Goal: Navigation & Orientation: Find specific page/section

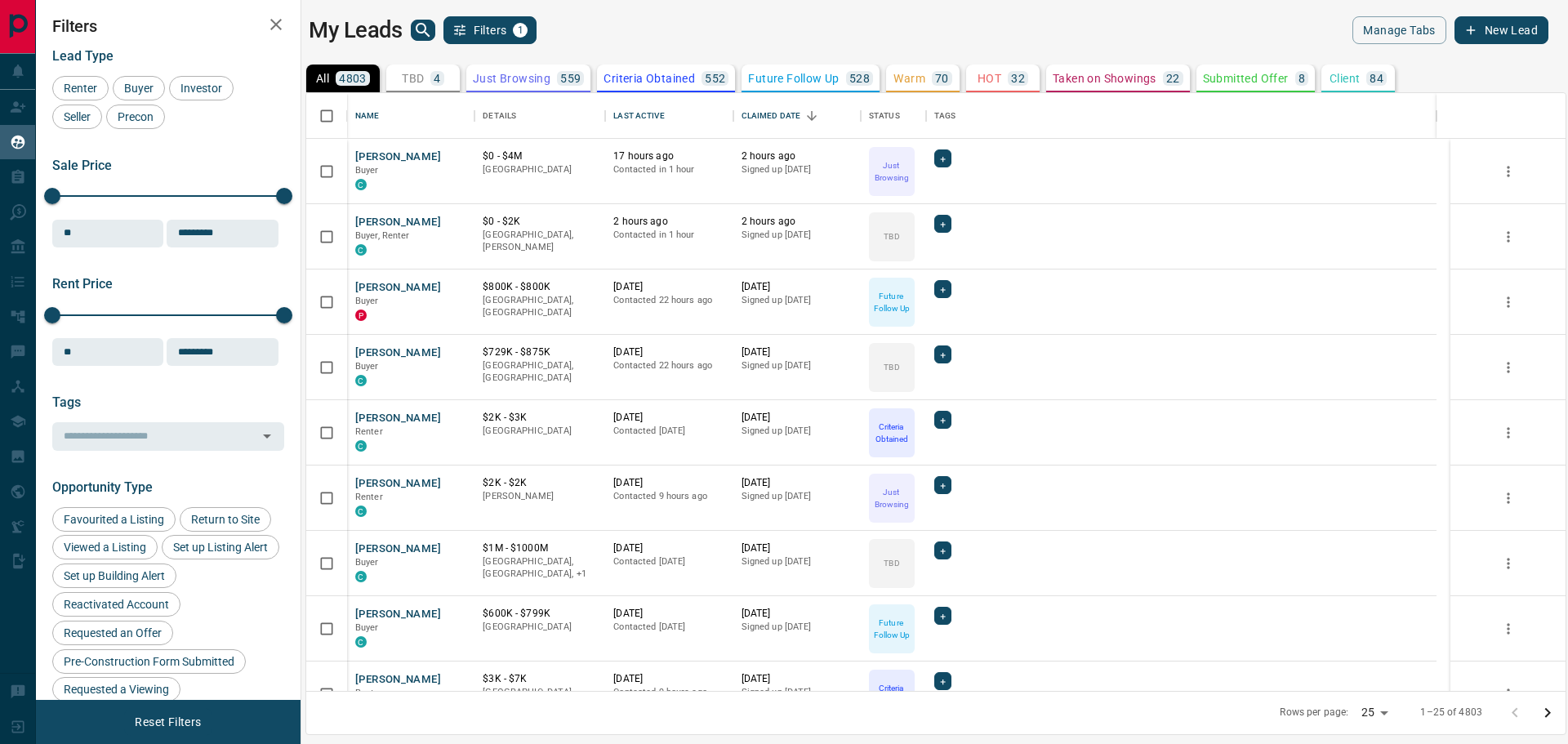
scroll to position [584, 1245]
click at [425, 75] on div "TBD 4" at bounding box center [423, 78] width 42 height 15
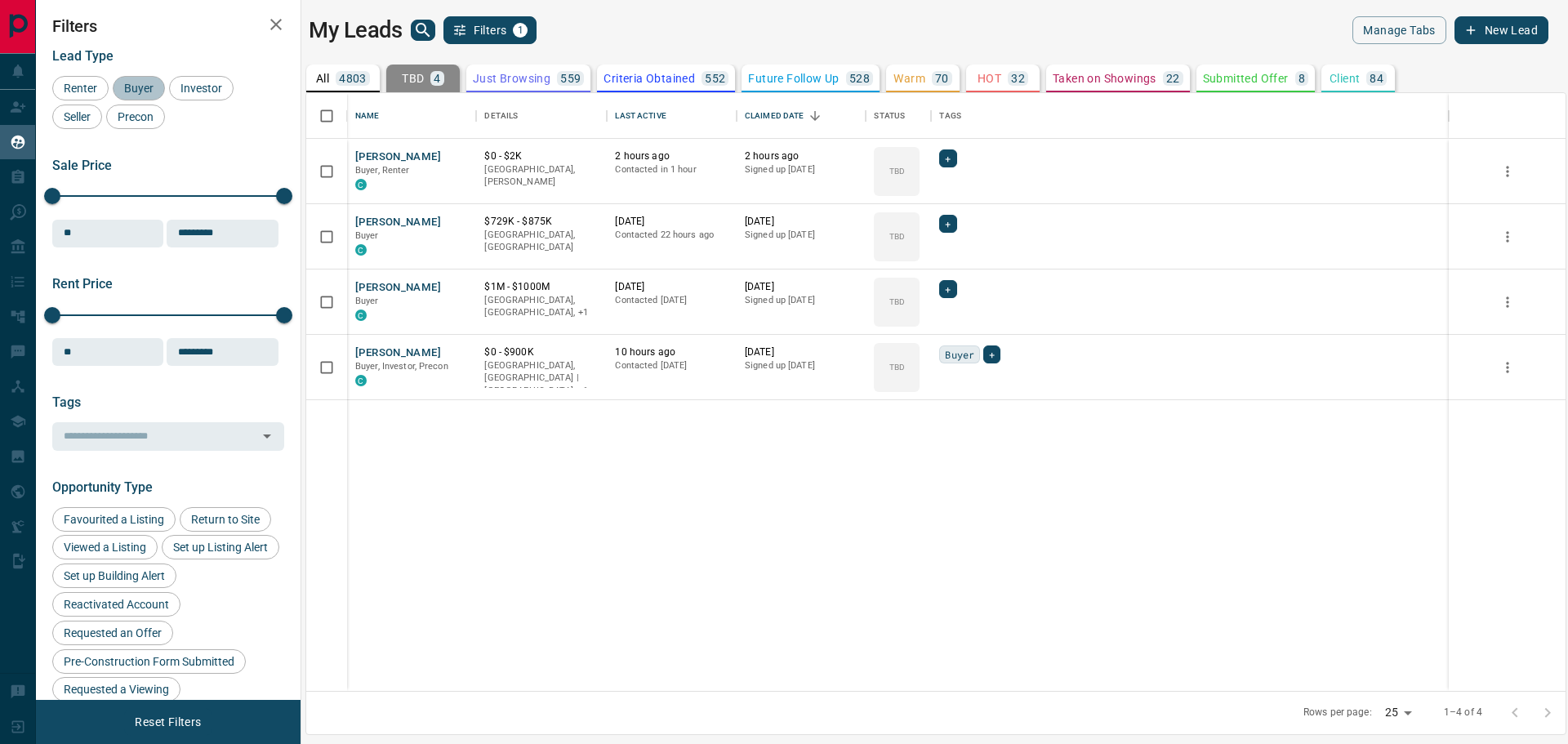
click at [143, 84] on span "Buyer" at bounding box center [138, 88] width 40 height 13
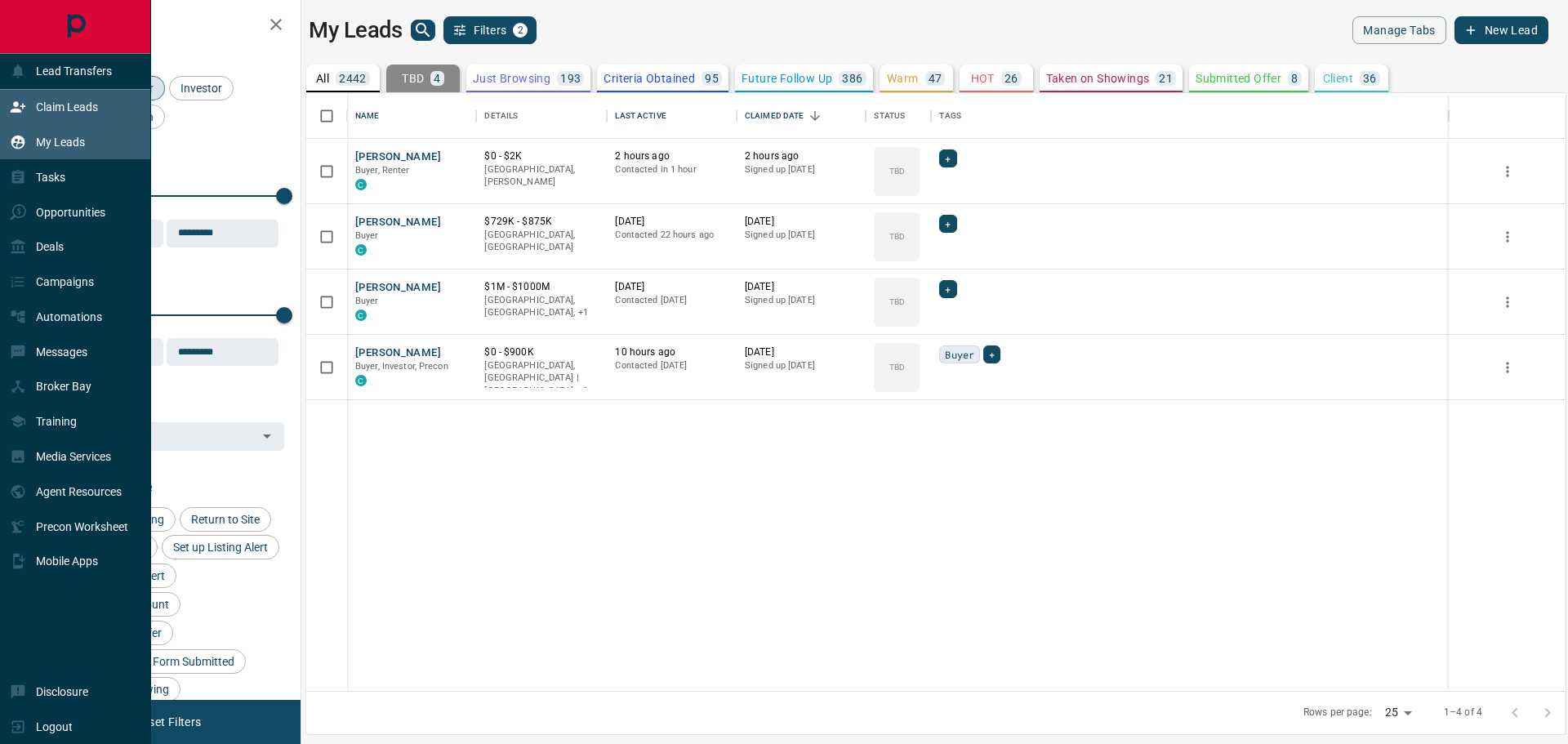
click at [53, 106] on p "Claim Leads" at bounding box center [67, 107] width 62 height 13
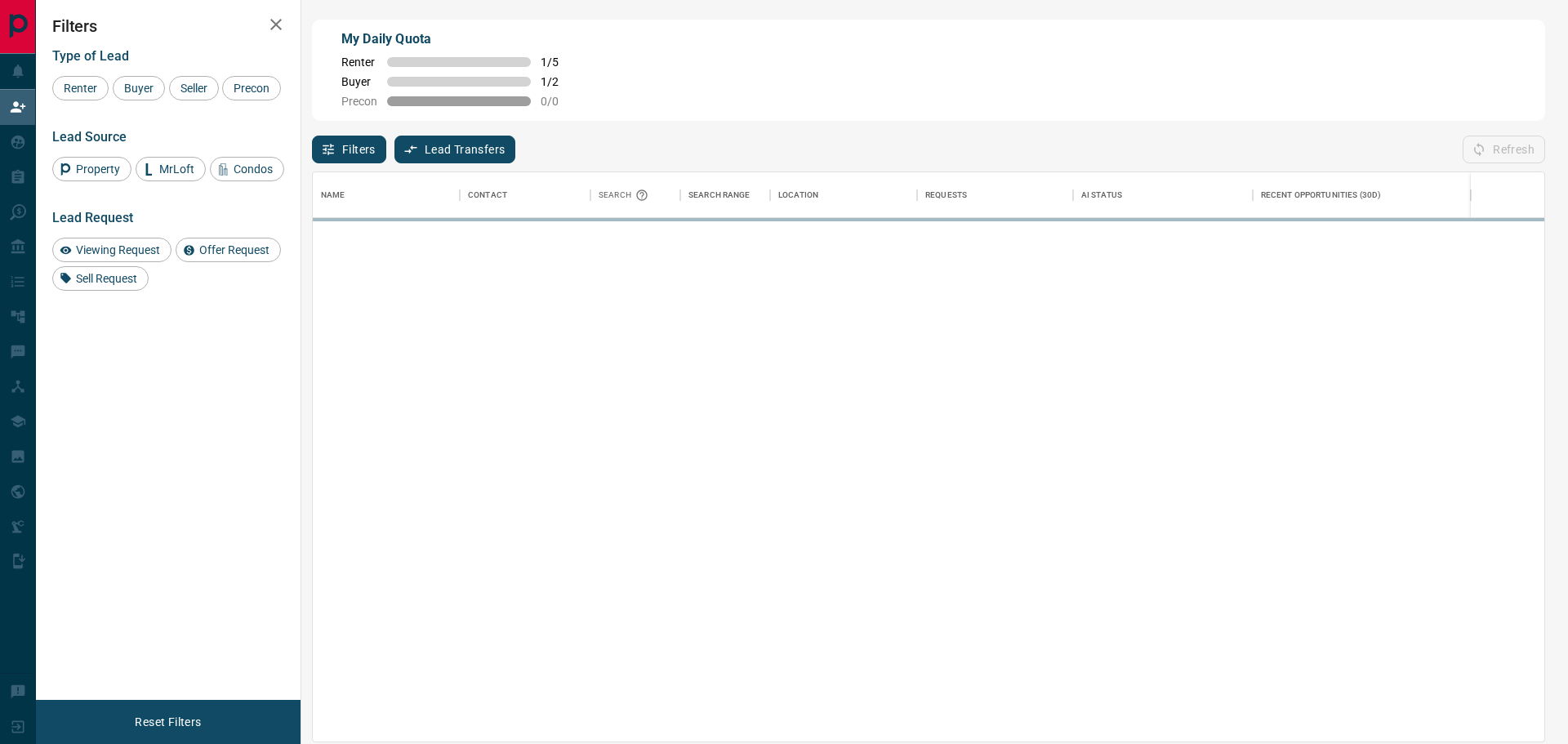
scroll to position [556, 1218]
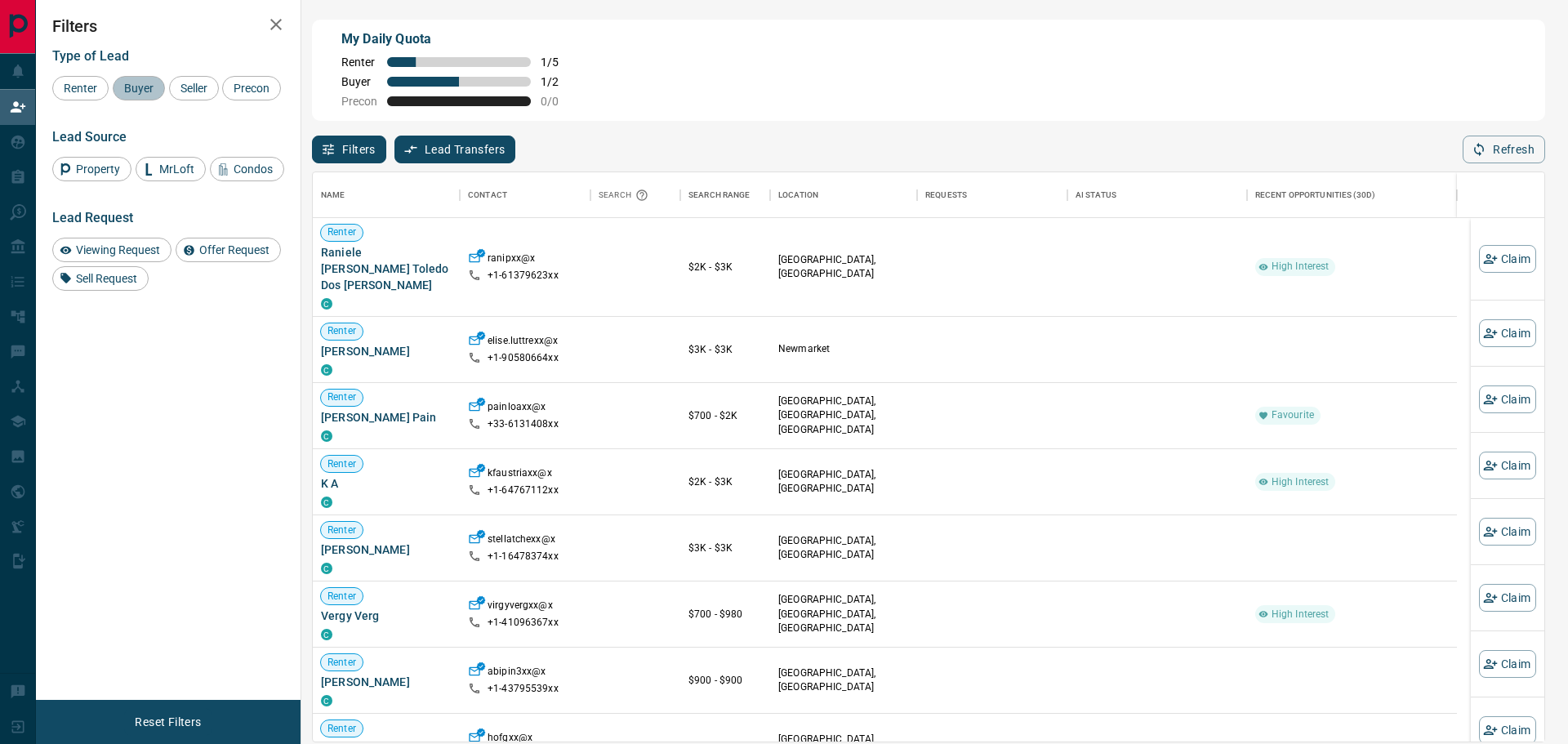
click at [143, 88] on span "Buyer" at bounding box center [138, 88] width 40 height 13
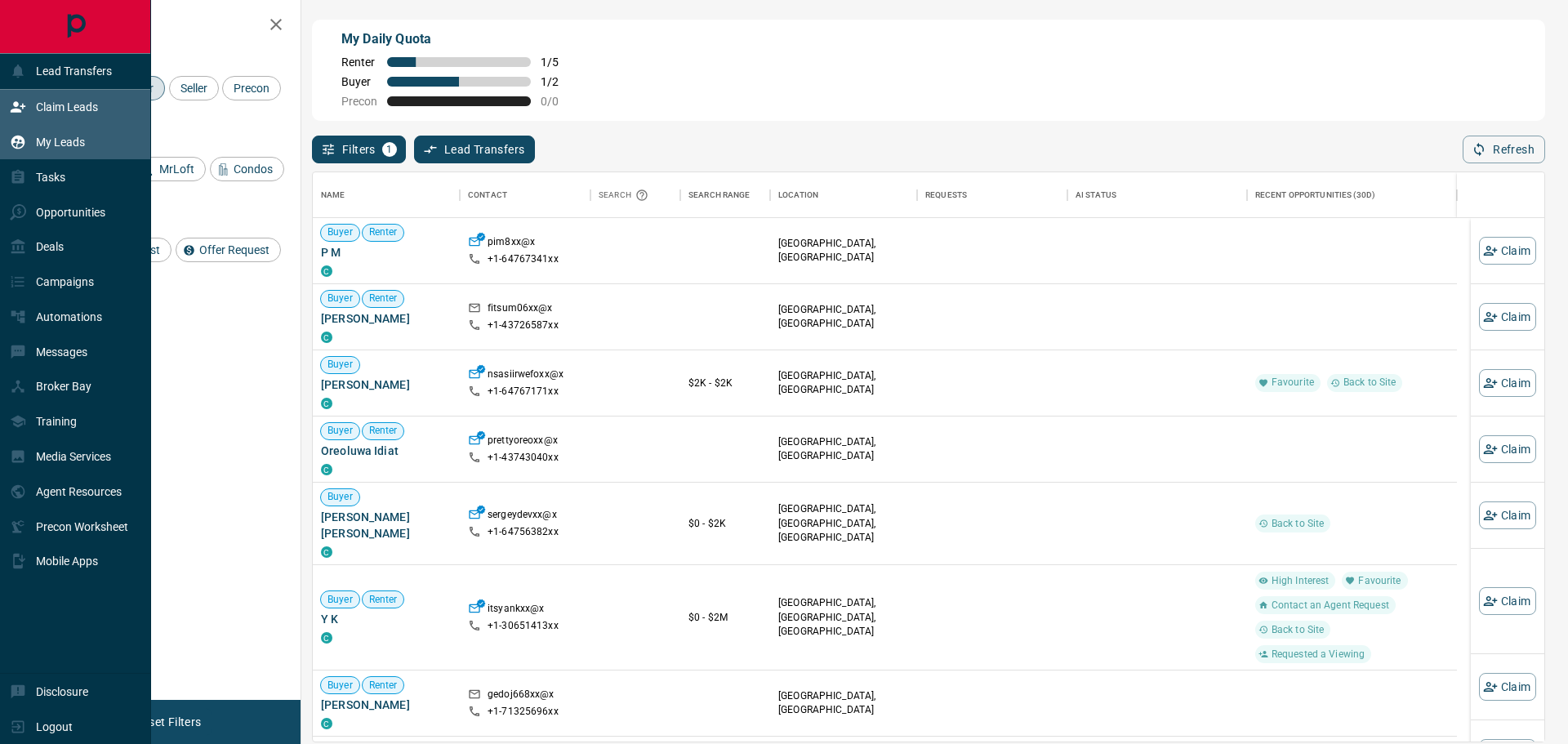
click at [37, 141] on p "My Leads" at bounding box center [60, 142] width 49 height 13
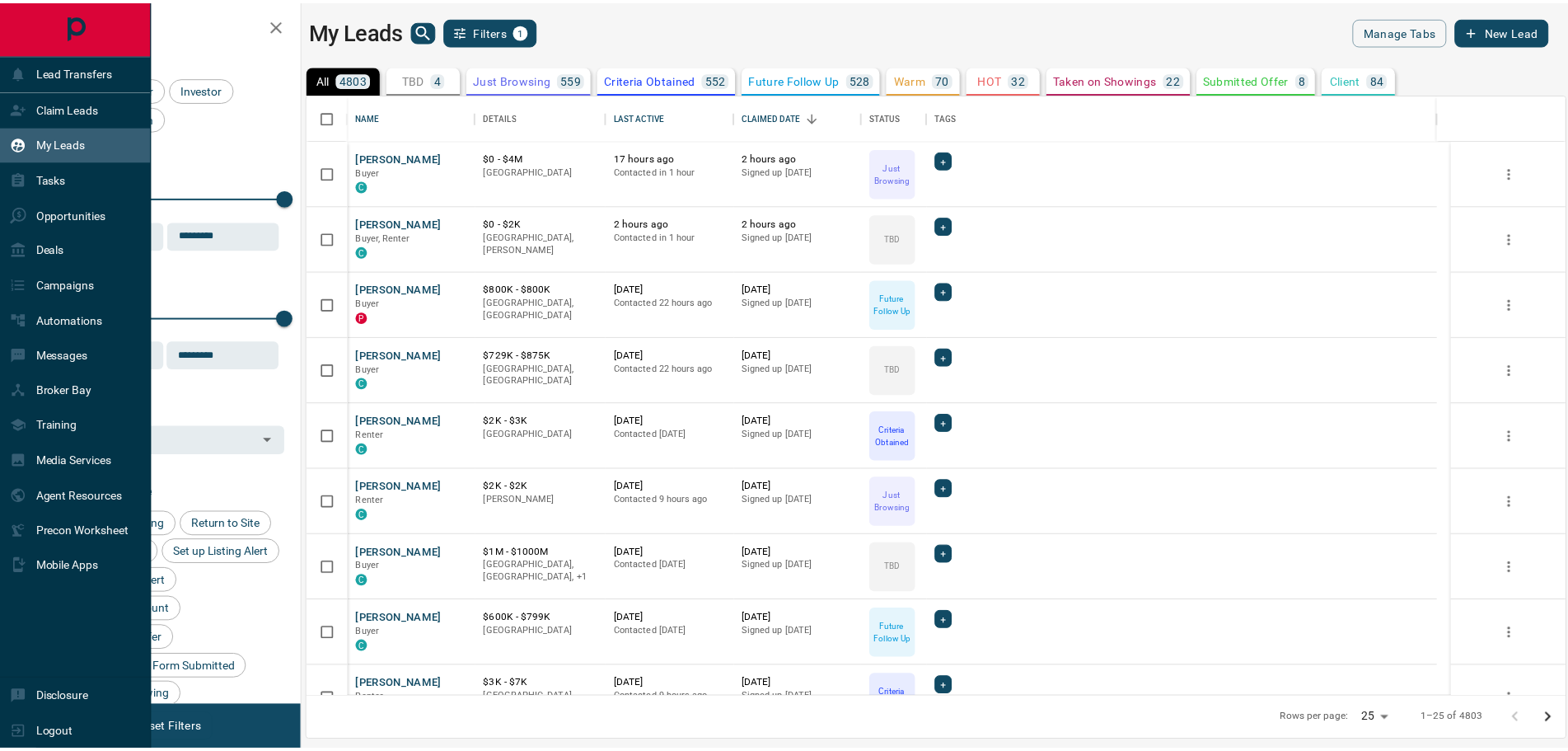
scroll to position [589, 1256]
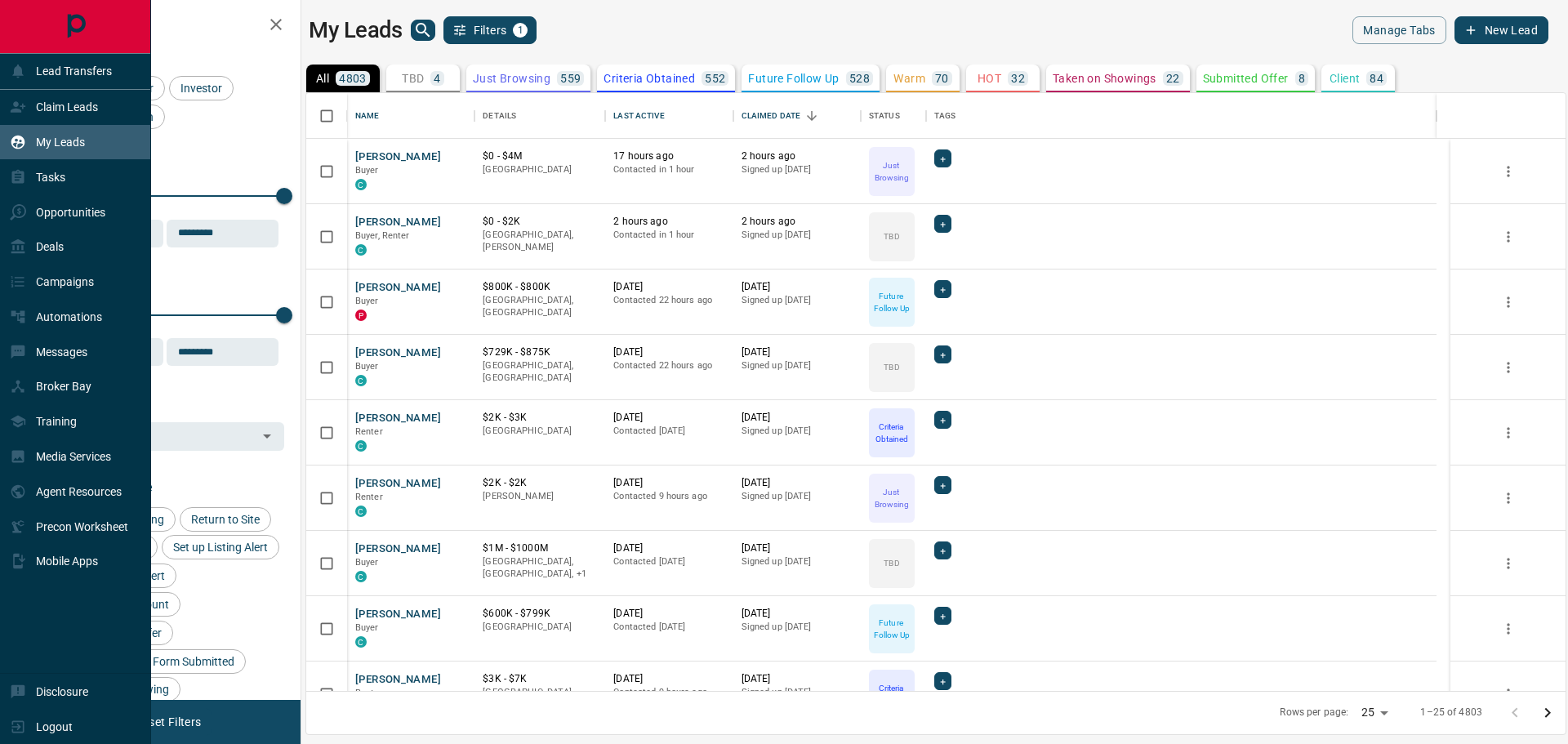
click at [64, 140] on p "My Leads" at bounding box center [60, 142] width 49 height 13
click at [75, 203] on div "Opportunities" at bounding box center [58, 211] width 96 height 27
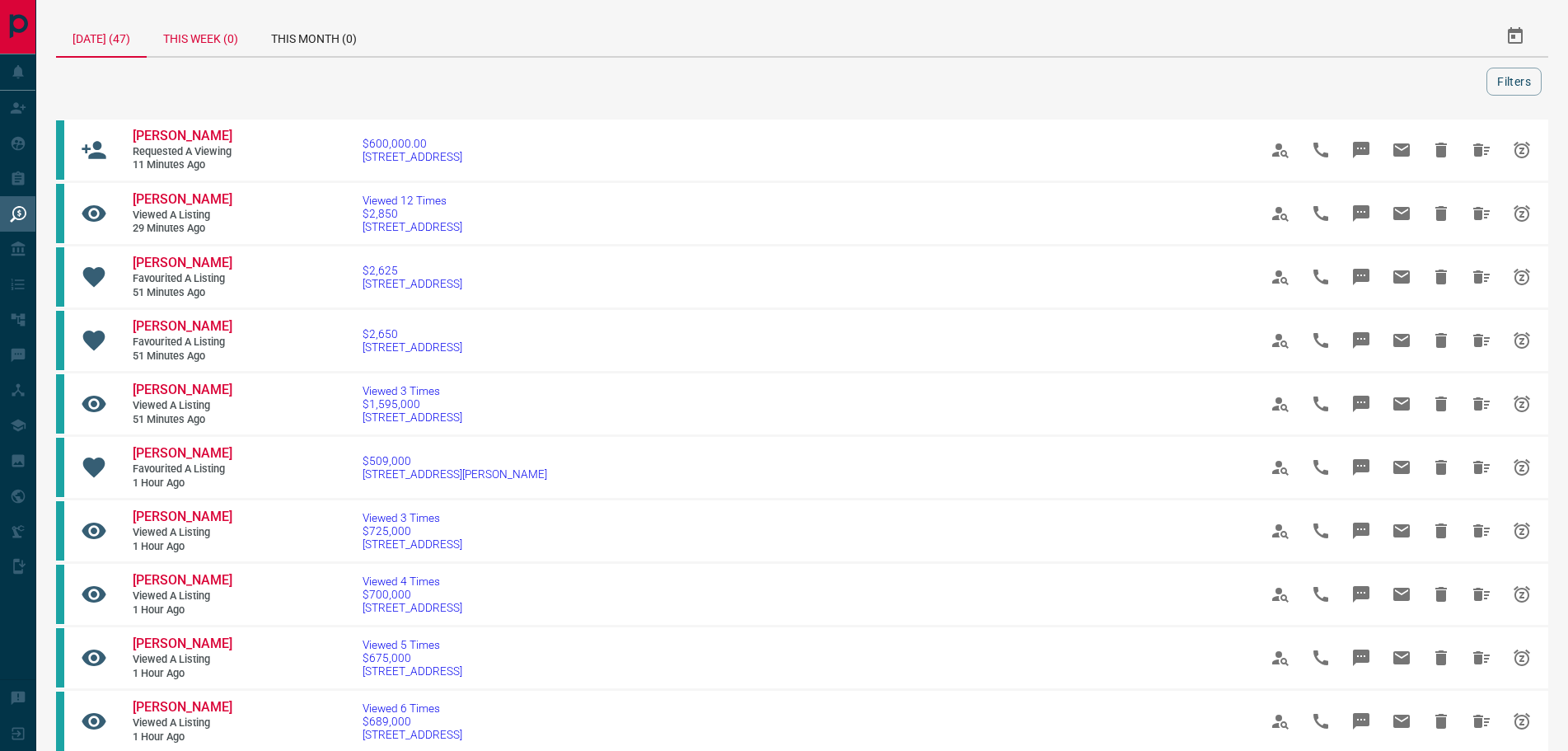
click at [220, 37] on div "This Week (0)" at bounding box center [201, 36] width 108 height 39
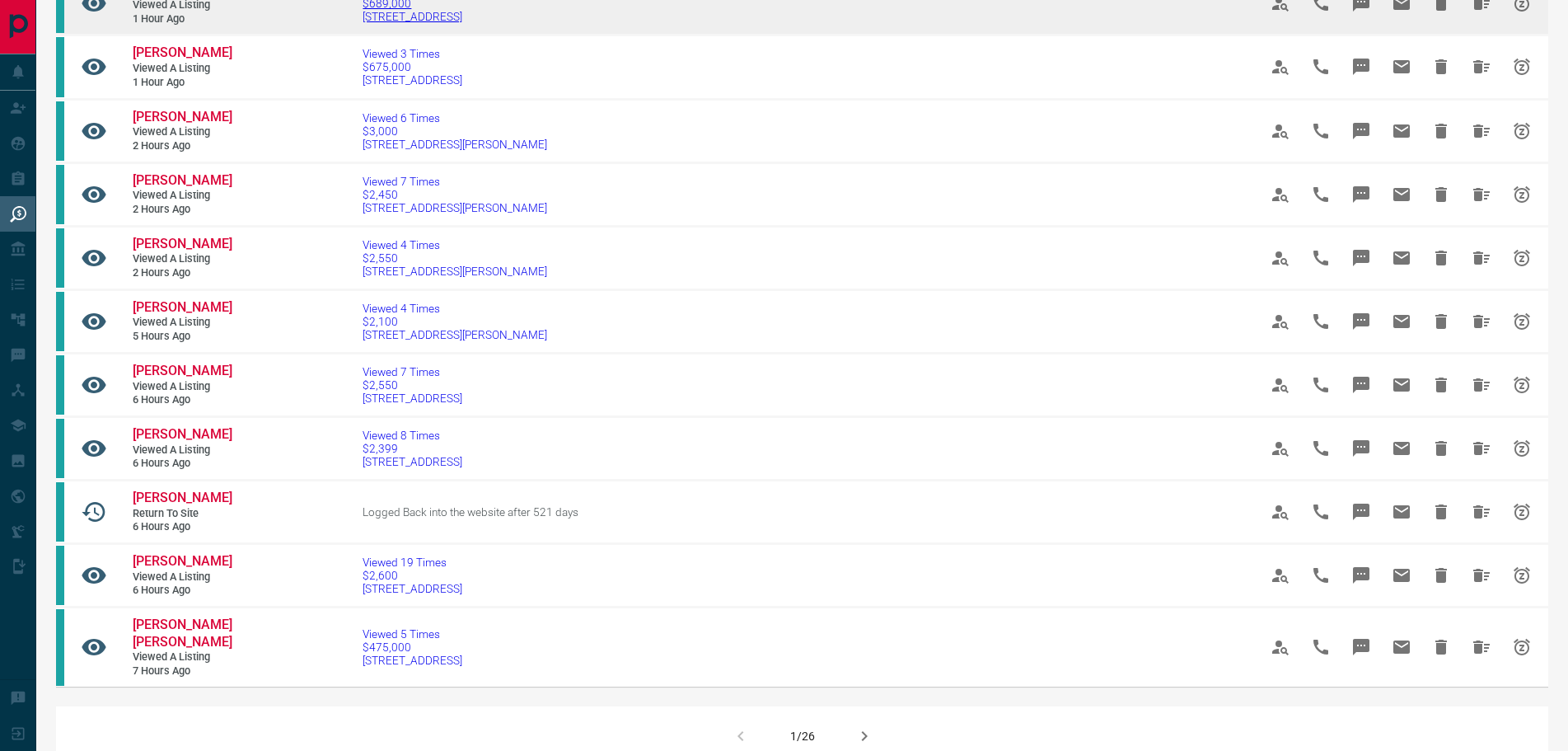
scroll to position [824, 0]
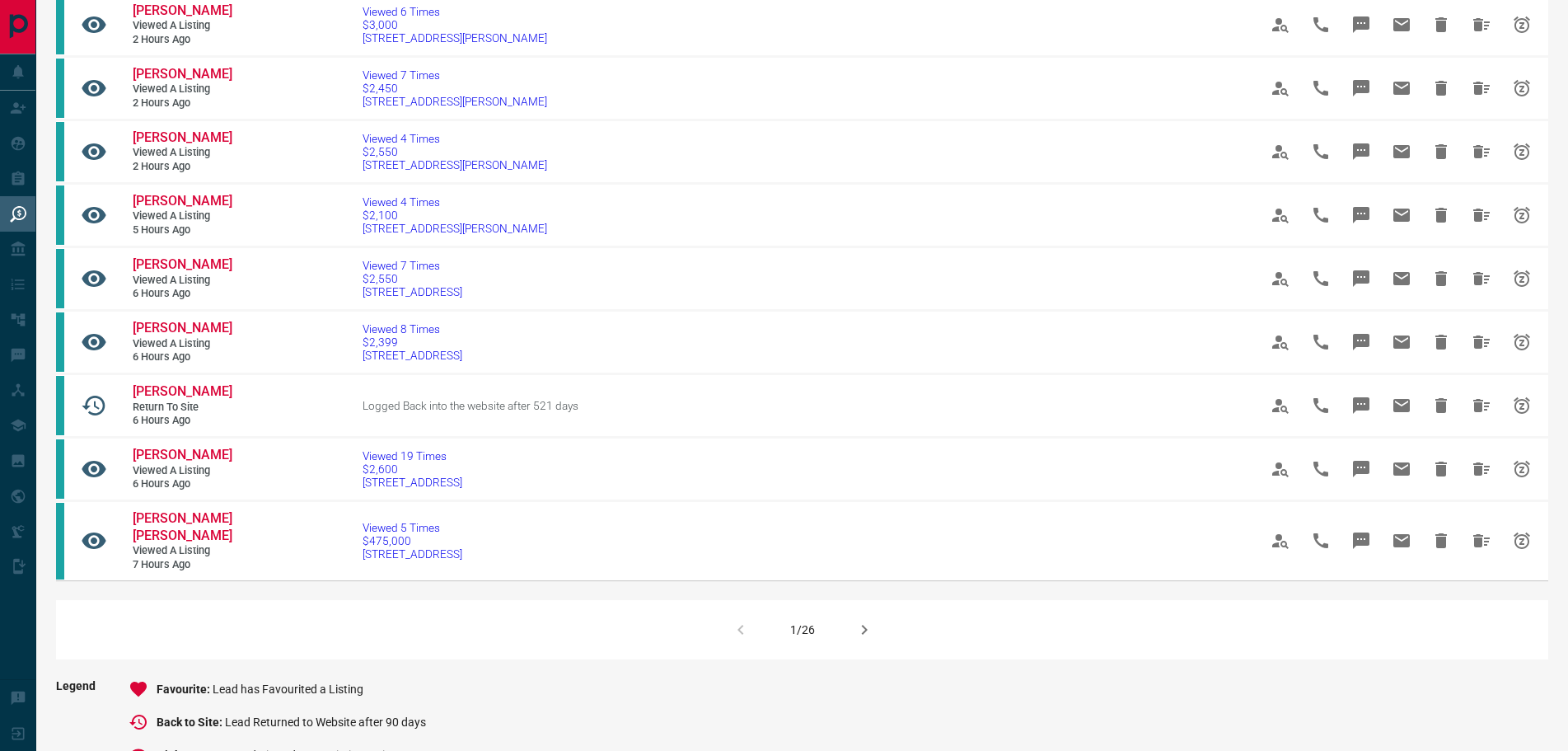
click at [857, 639] on icon "button" at bounding box center [865, 630] width 20 height 20
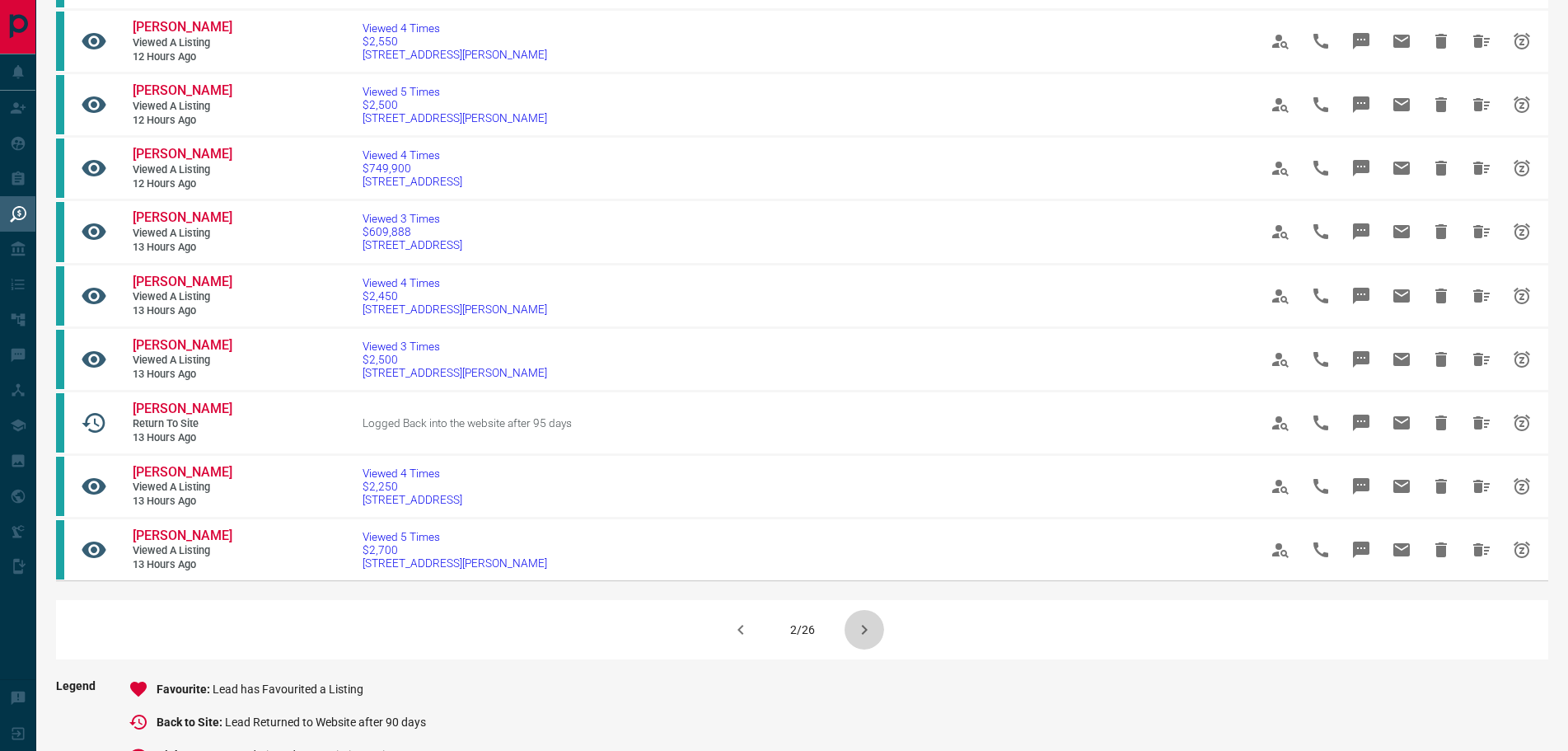
click at [862, 633] on icon "button" at bounding box center [864, 630] width 6 height 10
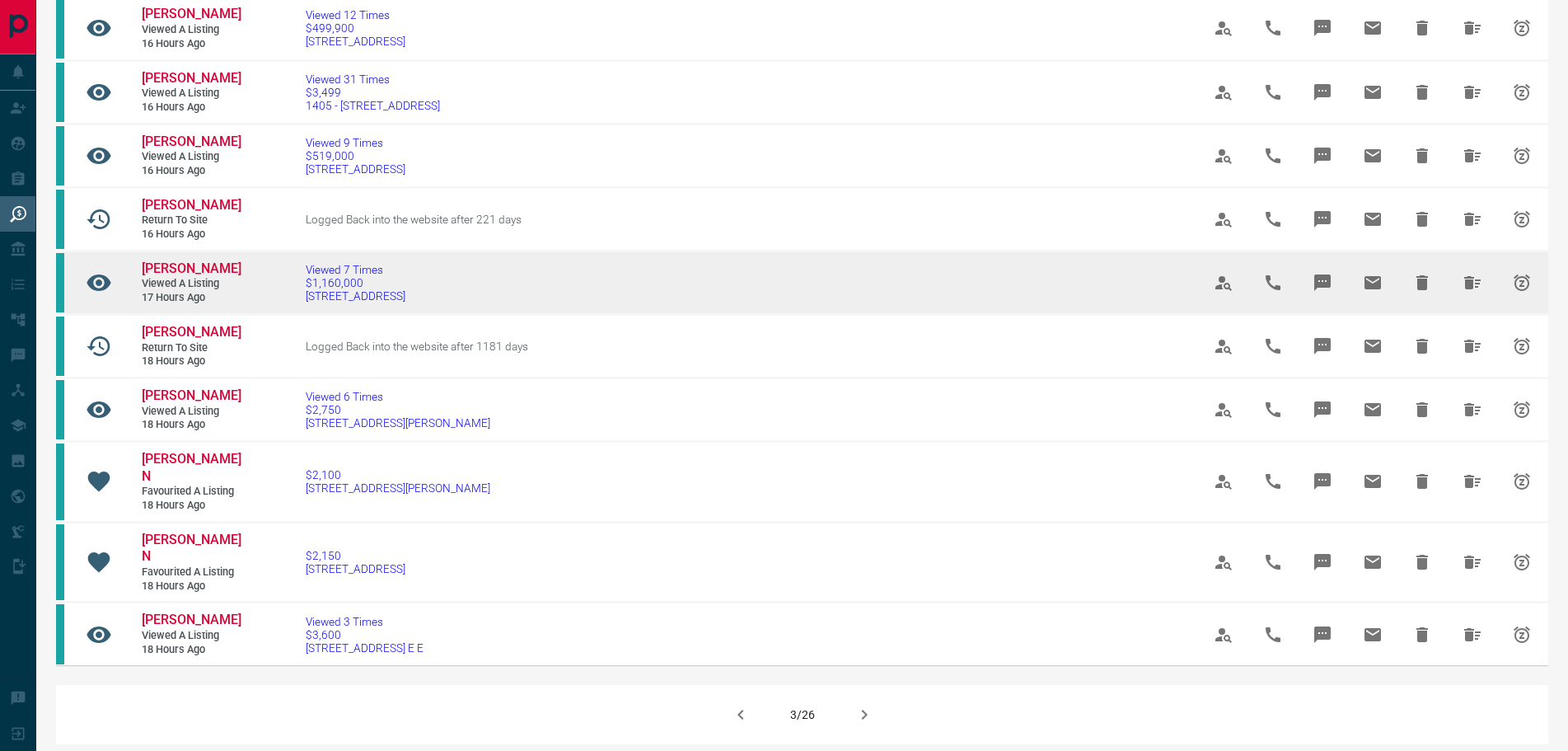
scroll to position [907, 0]
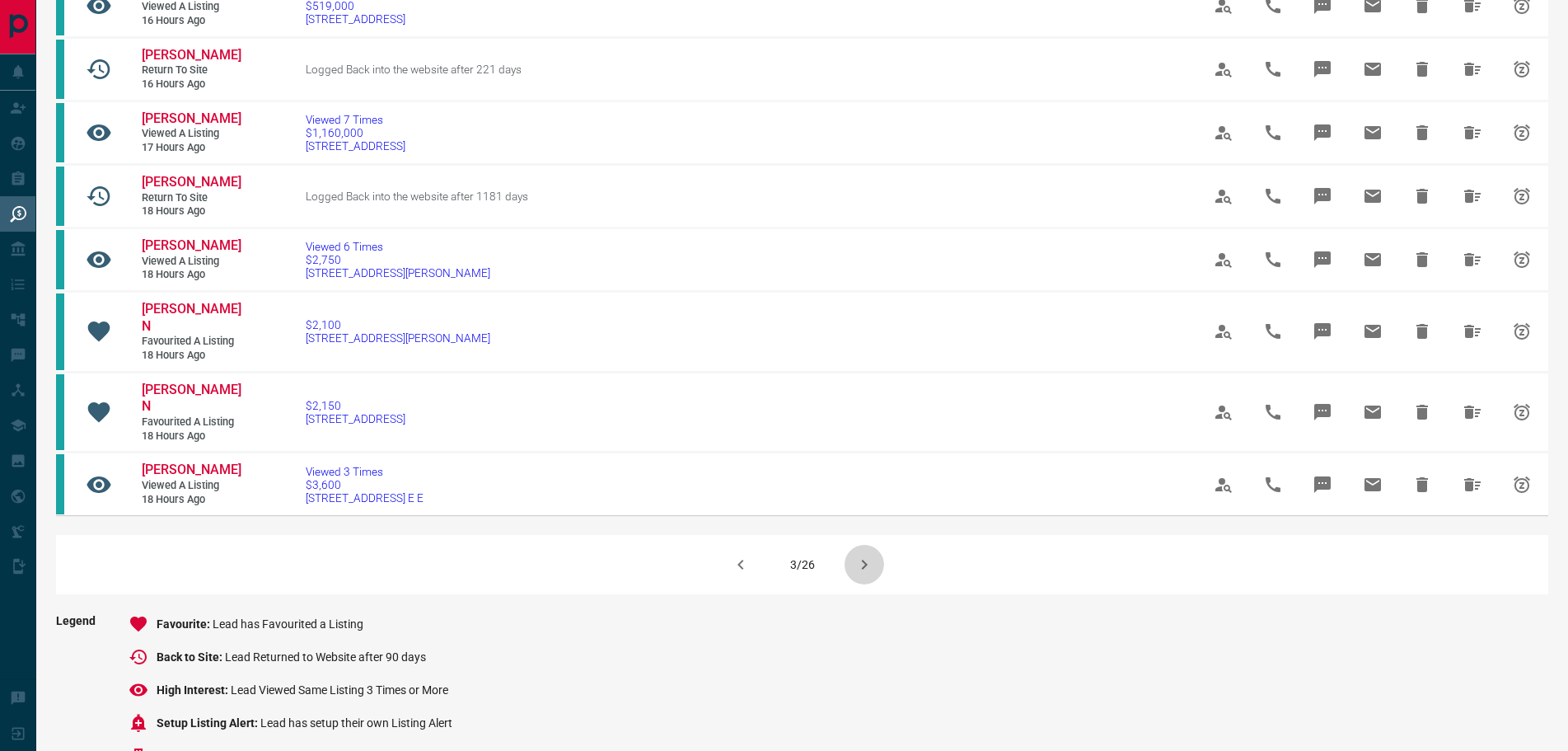
click at [864, 574] on icon "button" at bounding box center [865, 565] width 20 height 20
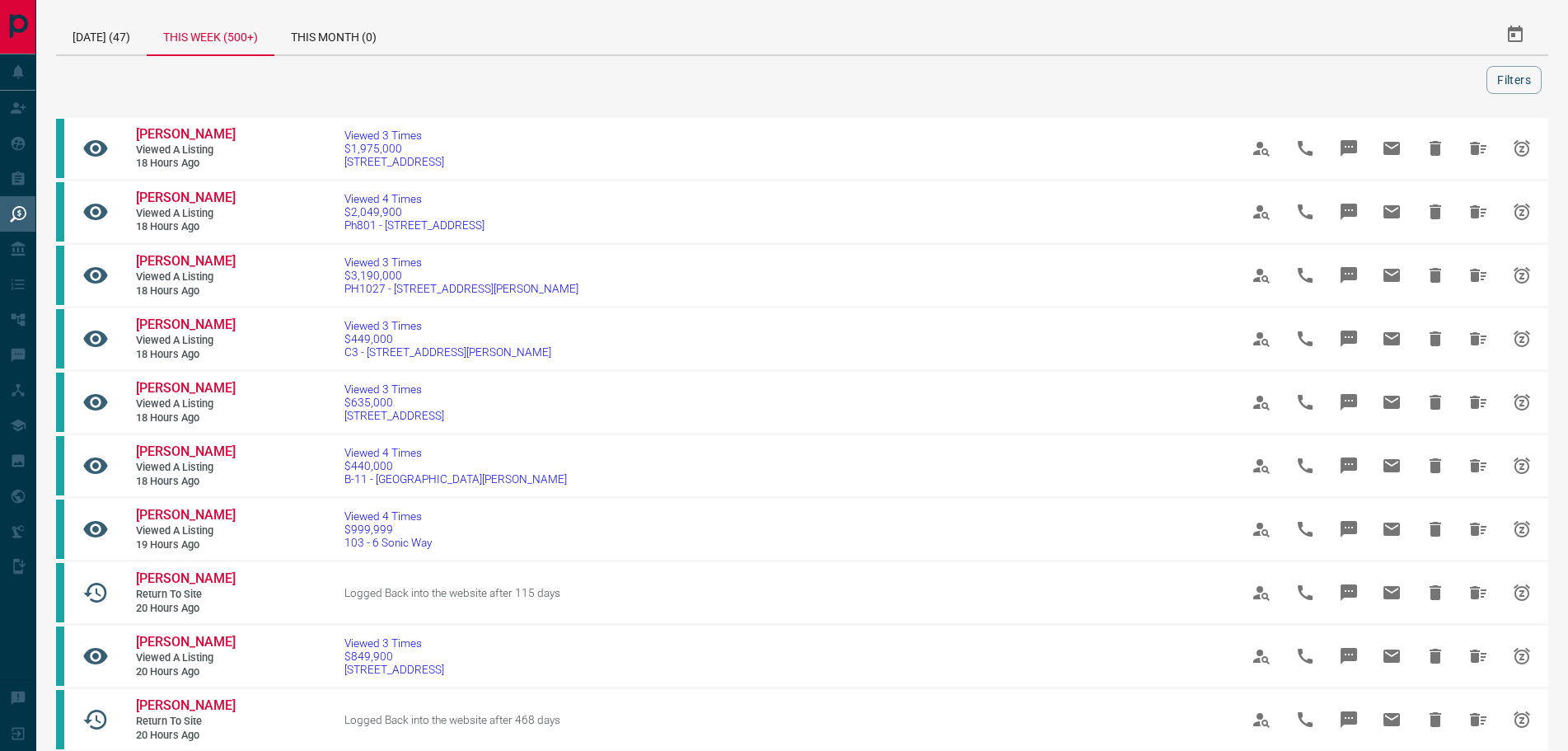
scroll to position [0, 0]
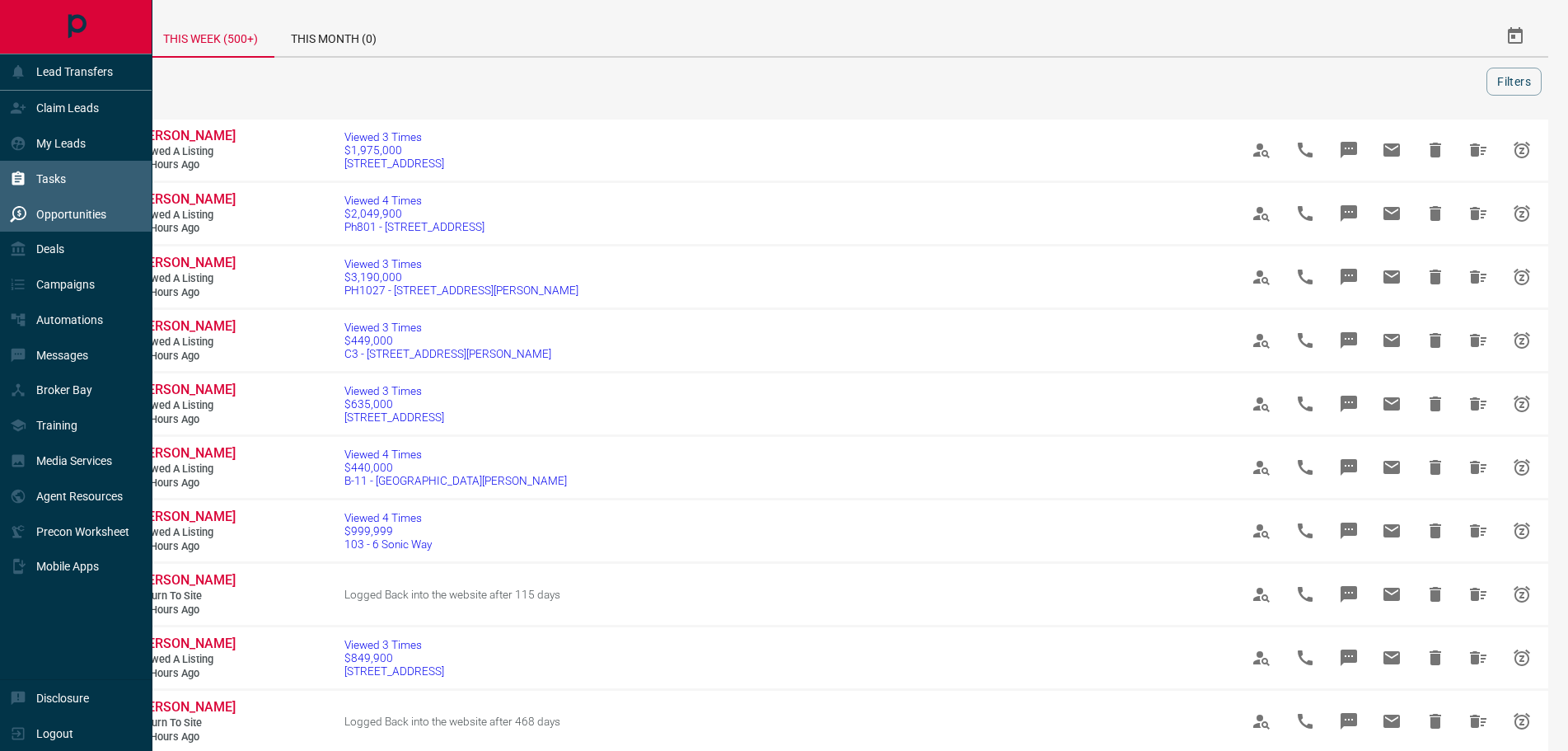
click at [49, 184] on p "Tasks" at bounding box center [52, 179] width 30 height 13
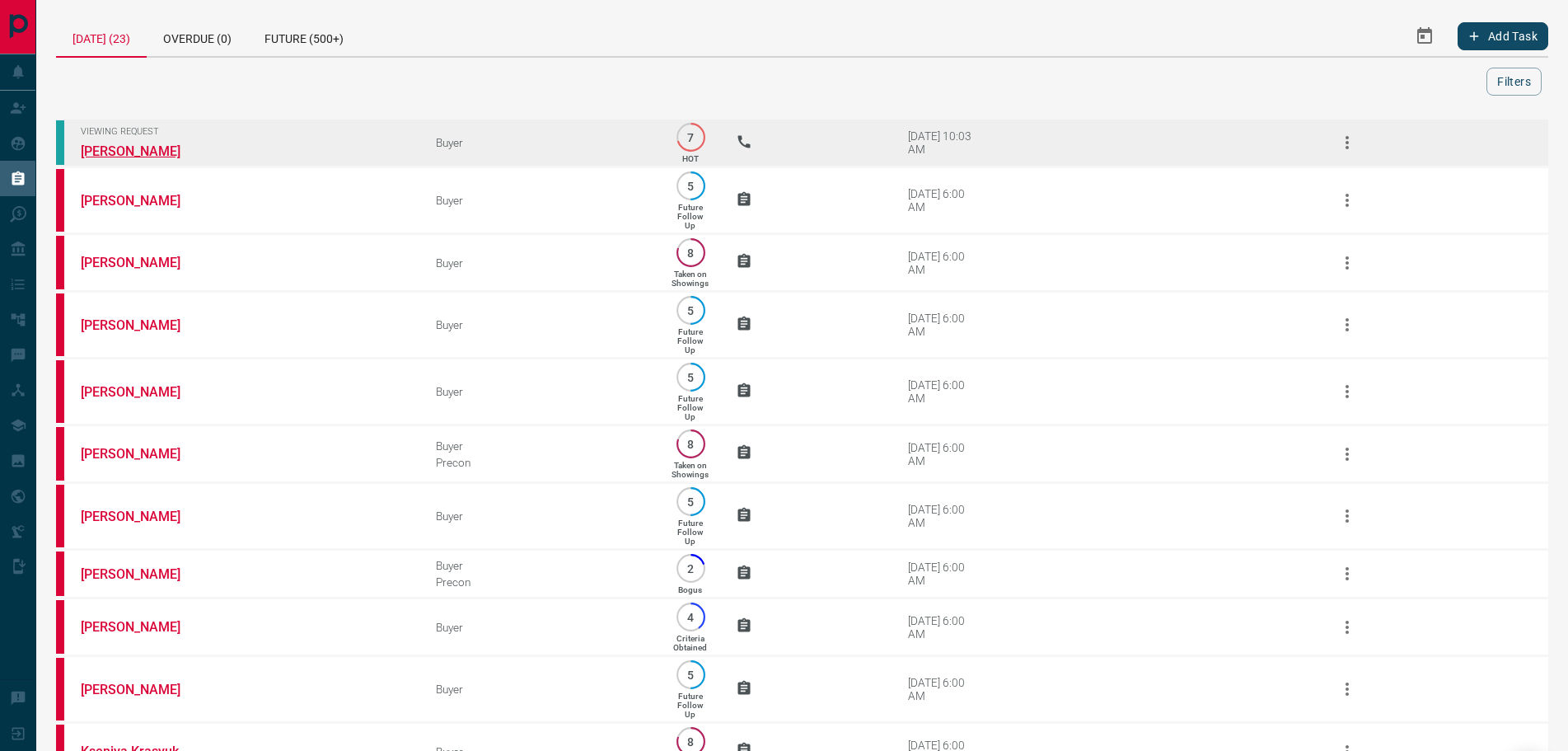
click at [182, 149] on link "[PERSON_NAME]" at bounding box center [142, 151] width 123 height 16
click at [143, 143] on link "[PERSON_NAME]" at bounding box center [142, 151] width 123 height 16
